Goal: Obtain resource: Obtain resource

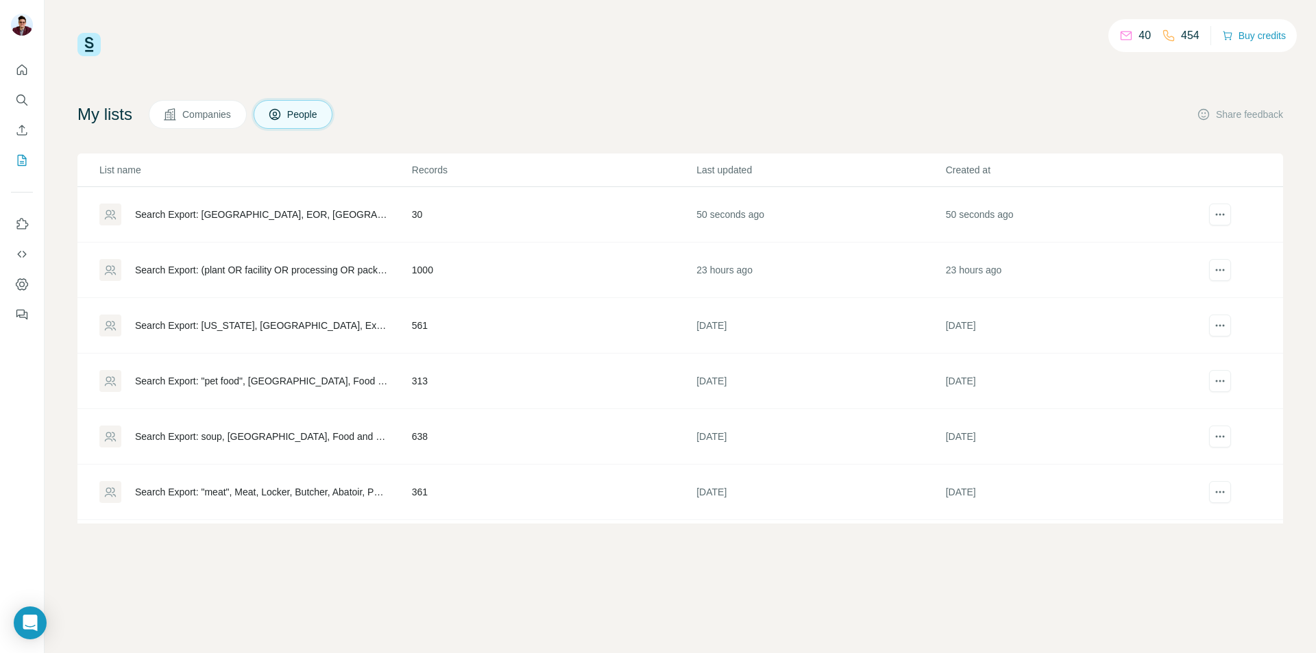
click at [476, 207] on td "30" at bounding box center [553, 215] width 284 height 56
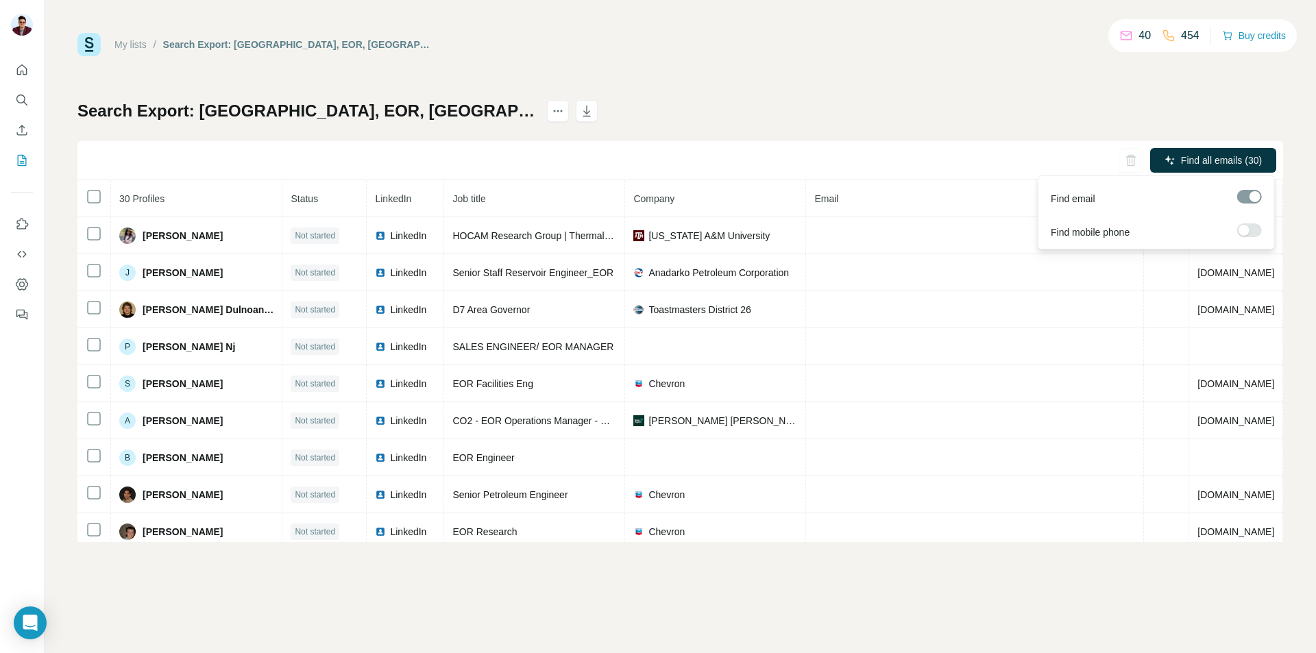
click at [1251, 228] on label at bounding box center [1249, 230] width 25 height 14
click at [1202, 149] on button "Find all emails & mobiles (30)" at bounding box center [1189, 160] width 173 height 25
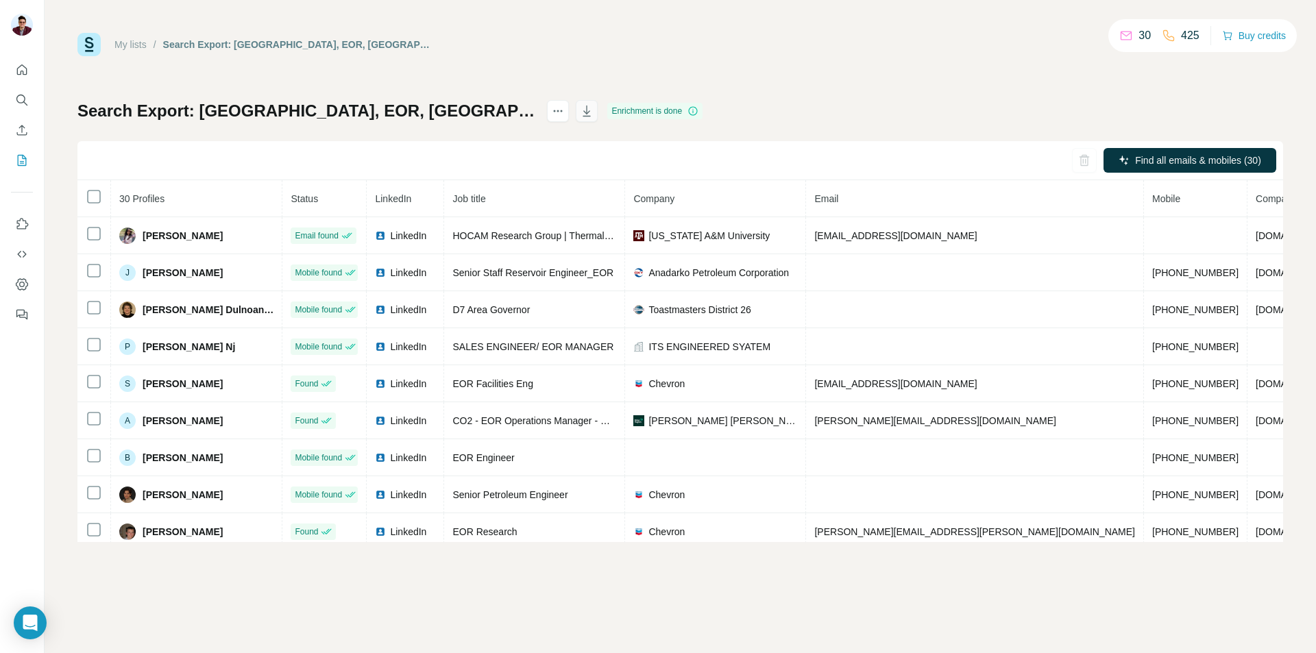
click at [593, 107] on icon "button" at bounding box center [587, 111] width 14 height 14
